Goal: Book appointment/travel/reservation

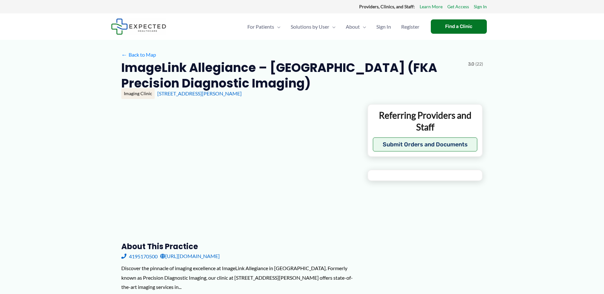
type input "**********"
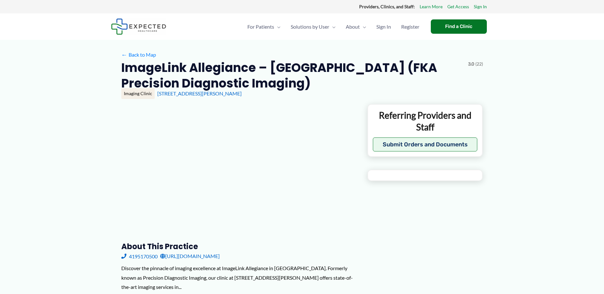
type input "**********"
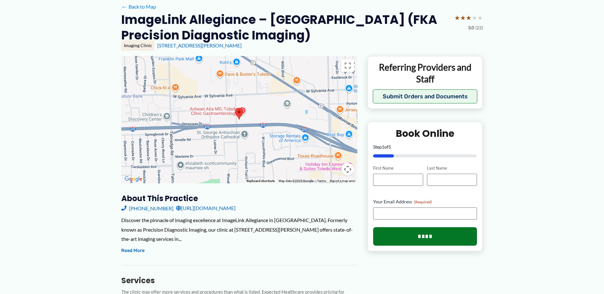
scroll to position [64, 0]
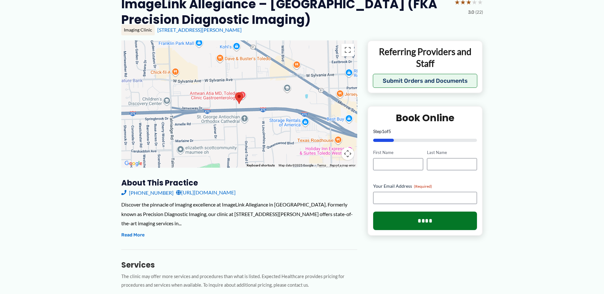
click at [213, 194] on link "[URL][DOMAIN_NAME]" at bounding box center [206, 193] width 60 height 10
